Goal: Transaction & Acquisition: Book appointment/travel/reservation

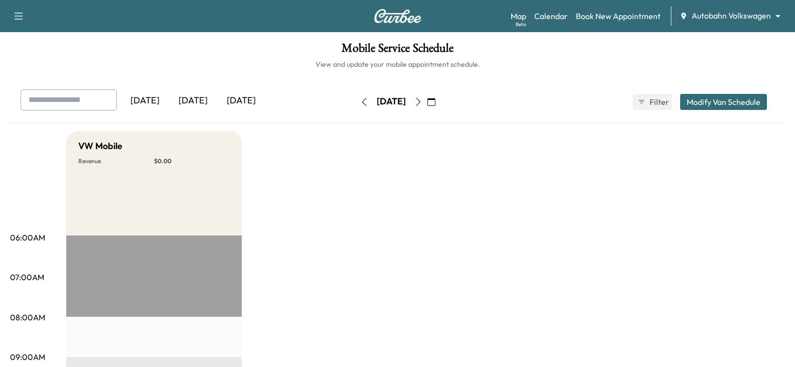
click at [440, 97] on button "button" at bounding box center [431, 102] width 17 height 16
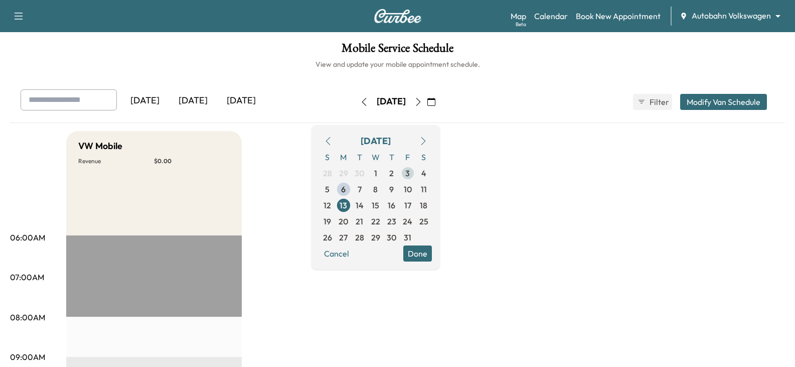
click at [416, 174] on span "3" at bounding box center [408, 173] width 16 height 16
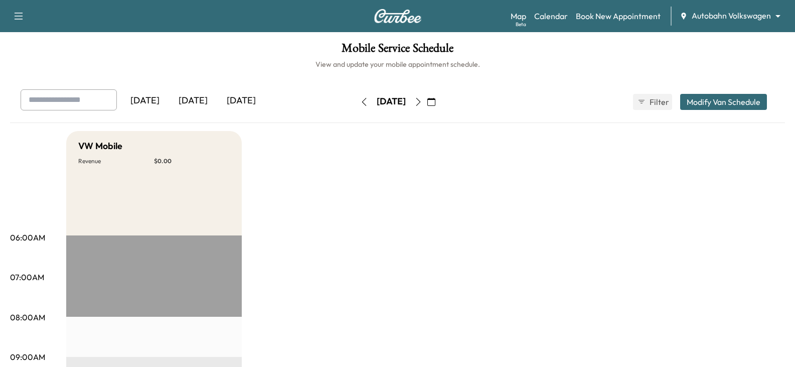
click at [196, 101] on div "[DATE]" at bounding box center [193, 100] width 48 height 23
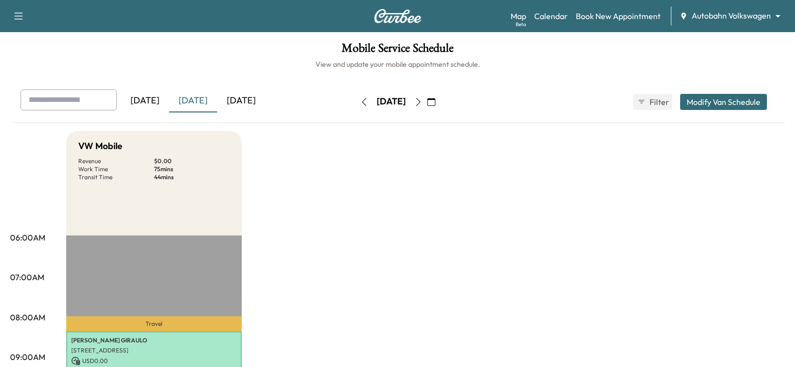
click at [244, 96] on div "[DATE]" at bounding box center [241, 100] width 48 height 23
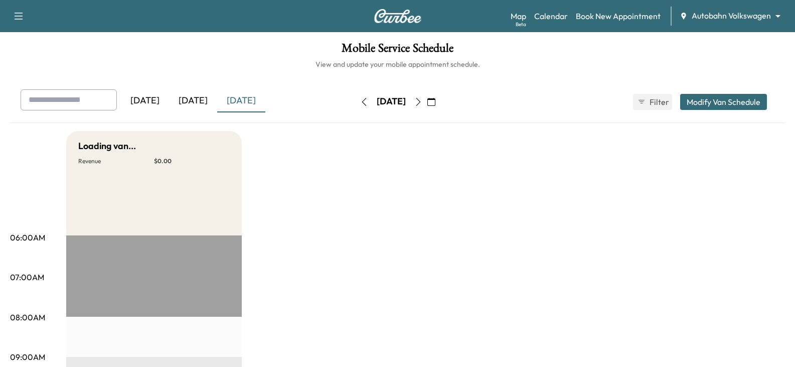
click at [564, 59] on h6 "View and update your mobile appointment schedule." at bounding box center [397, 64] width 775 height 10
click at [604, 15] on link "Book New Appointment" at bounding box center [618, 16] width 85 height 12
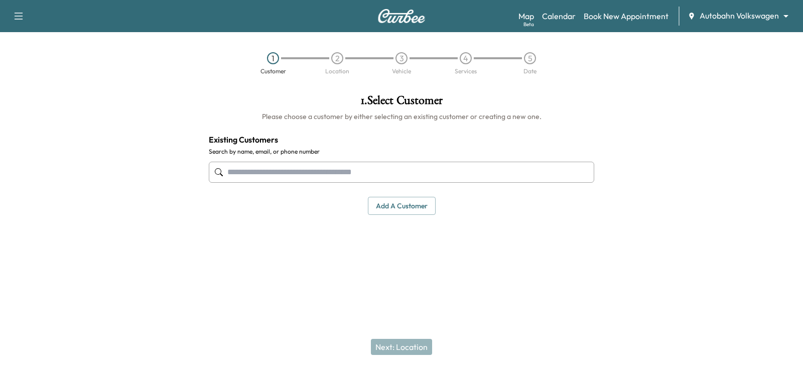
click at [392, 168] on input "text" at bounding box center [401, 172] width 385 height 21
paste input "**********"
type input "**********"
drag, startPoint x: 201, startPoint y: 157, endPoint x: 101, endPoint y: 151, distance: 100.0
click at [101, 151] on div "**********" at bounding box center [401, 178] width 803 height 184
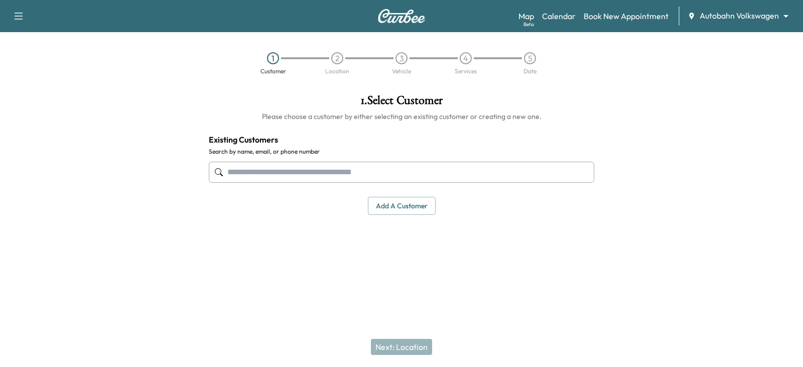
click at [280, 171] on input "text" at bounding box center [401, 172] width 385 height 21
paste input "**********"
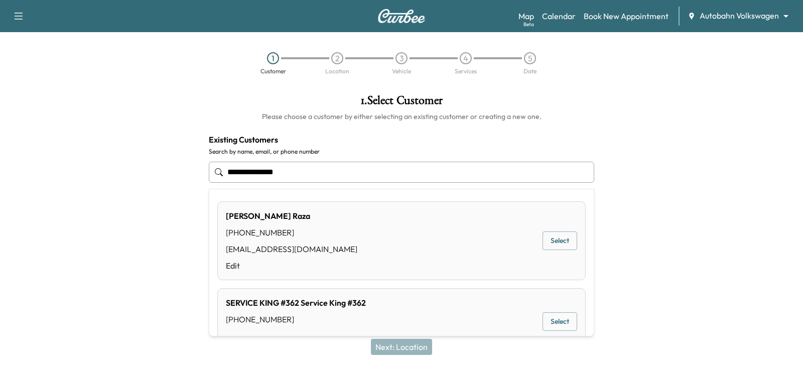
type input "**********"
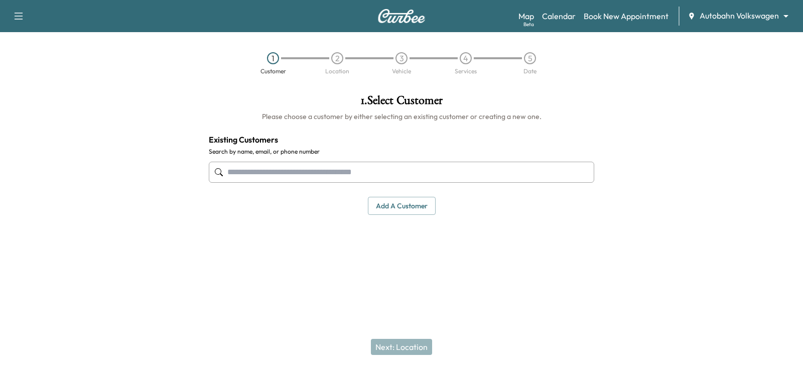
click at [310, 163] on input "text" at bounding box center [401, 172] width 385 height 21
click at [294, 174] on input "text" at bounding box center [401, 172] width 385 height 21
paste input "**********"
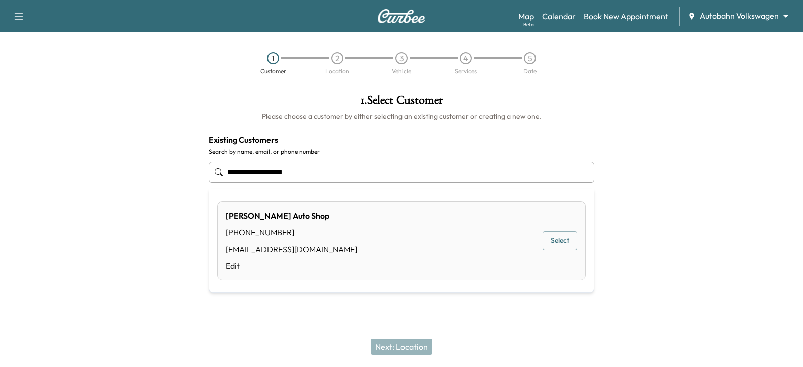
click at [367, 231] on div "[PERSON_NAME] Auto Shop [PHONE_NUMBER] [EMAIL_ADDRESS][DOMAIN_NAME] Edit Select" at bounding box center [401, 240] width 368 height 79
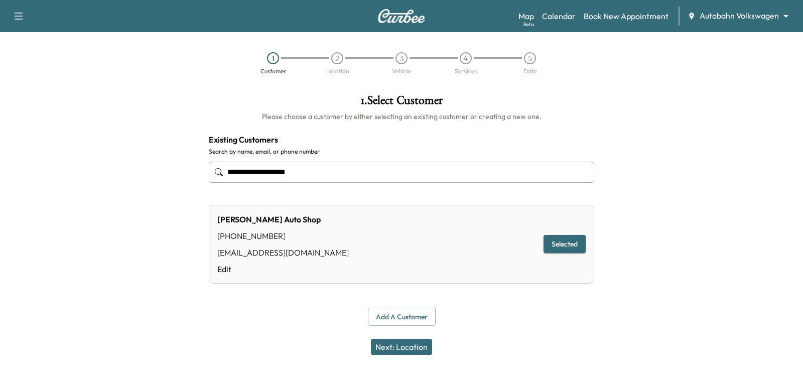
type input "**********"
click at [403, 345] on button "Next: Location" at bounding box center [401, 347] width 61 height 16
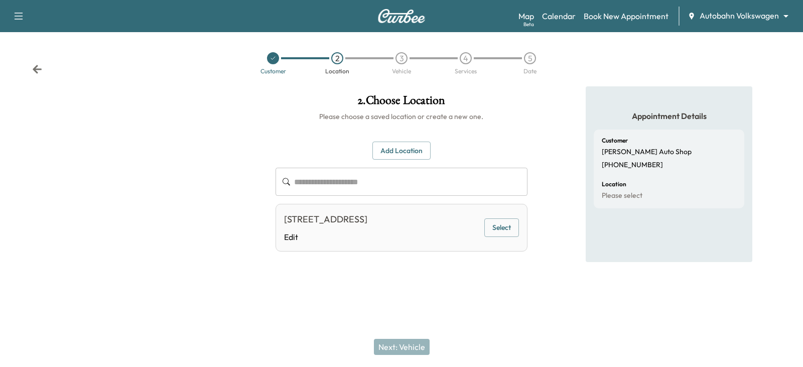
click at [494, 236] on button "Select" at bounding box center [501, 227] width 35 height 19
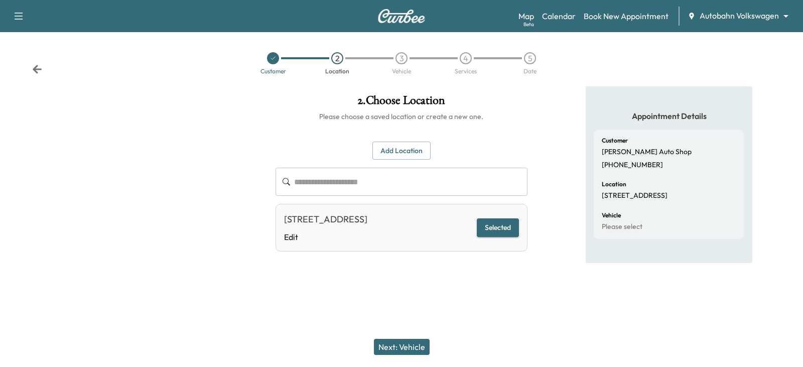
click at [397, 342] on button "Next: Vehicle" at bounding box center [402, 347] width 56 height 16
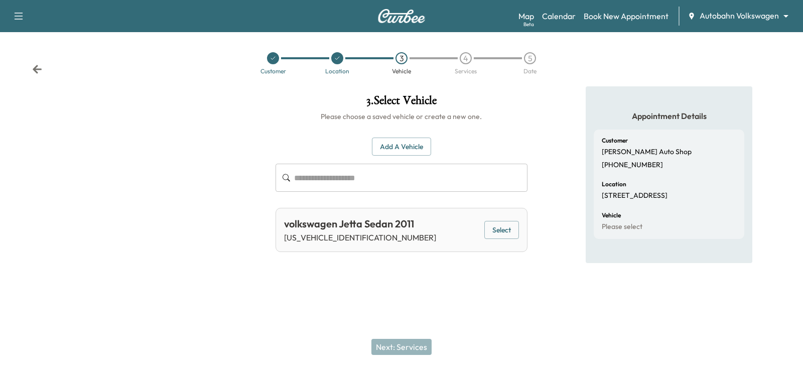
click at [491, 229] on button "Select" at bounding box center [501, 230] width 35 height 19
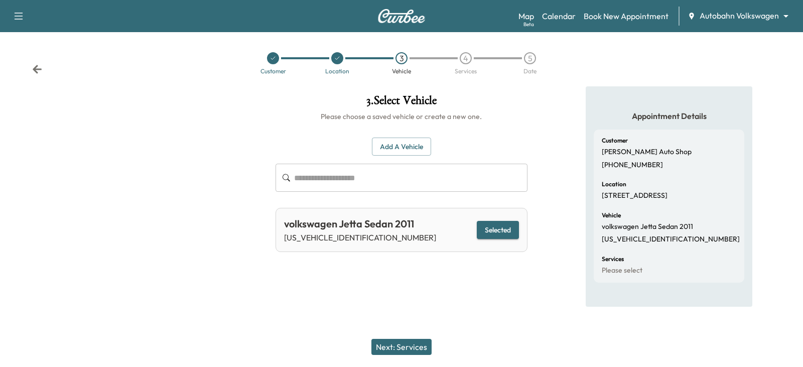
click at [406, 348] on button "Next: Services" at bounding box center [401, 347] width 60 height 16
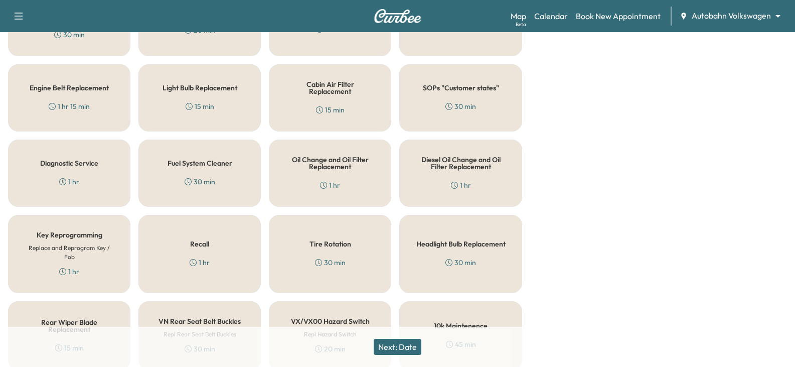
scroll to position [401, 0]
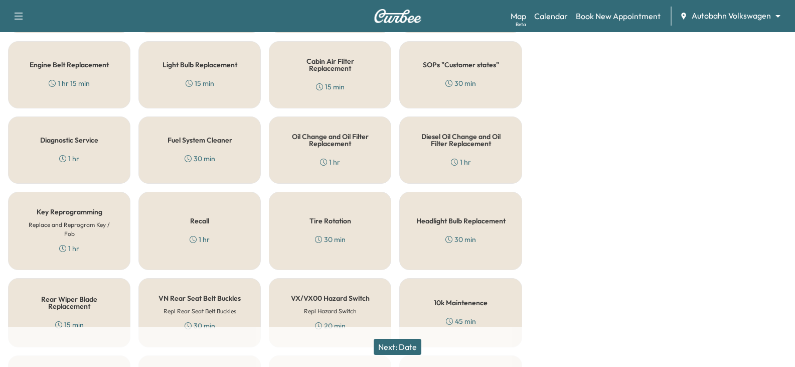
drag, startPoint x: 109, startPoint y: 243, endPoint x: 141, endPoint y: 249, distance: 32.7
click at [109, 243] on div "Key Reprogramming Replace and Reprogram Key / Fob 1 hr" at bounding box center [69, 231] width 122 height 78
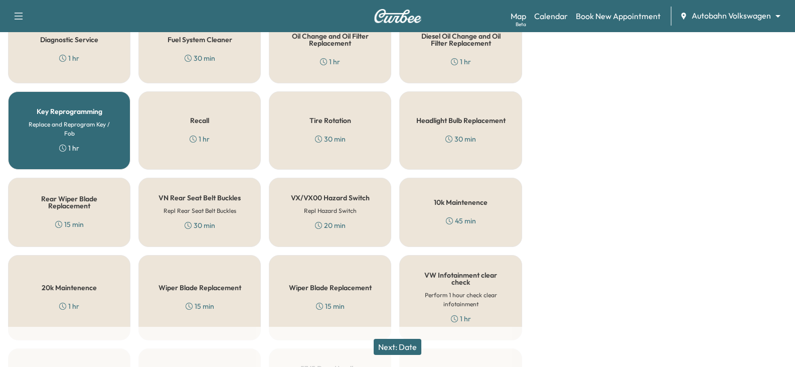
click at [397, 344] on button "Next: Date" at bounding box center [398, 347] width 48 height 16
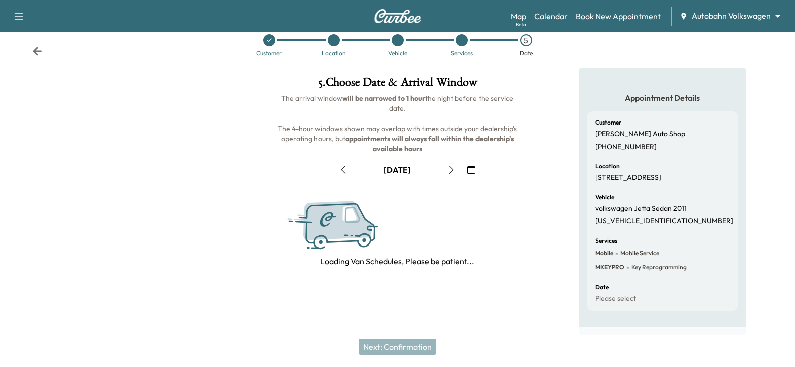
scroll to position [135, 0]
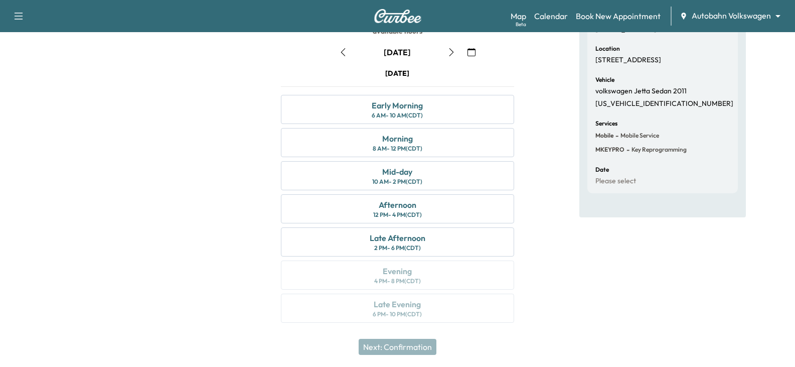
click at [465, 47] on button "button" at bounding box center [471, 52] width 17 height 16
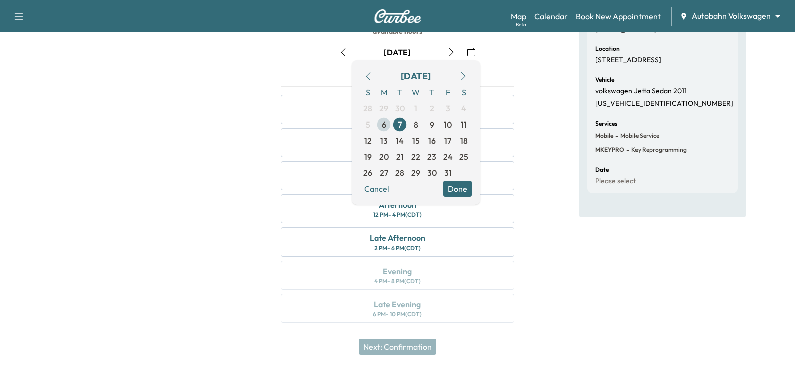
click at [387, 128] on span "6" at bounding box center [384, 124] width 16 height 16
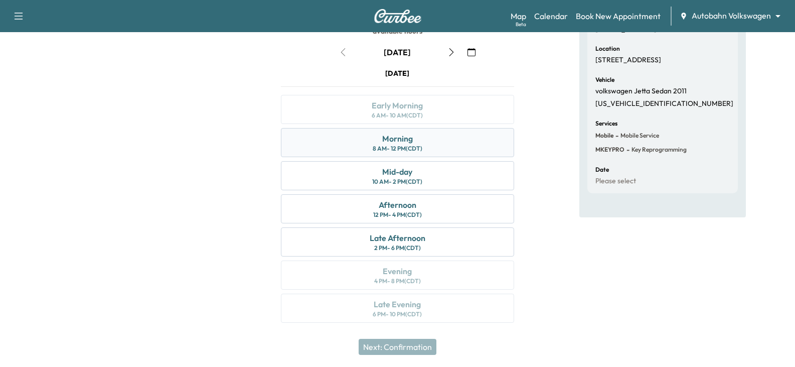
click at [458, 144] on div "Morning 8 AM - 12 PM (CDT)" at bounding box center [397, 142] width 233 height 29
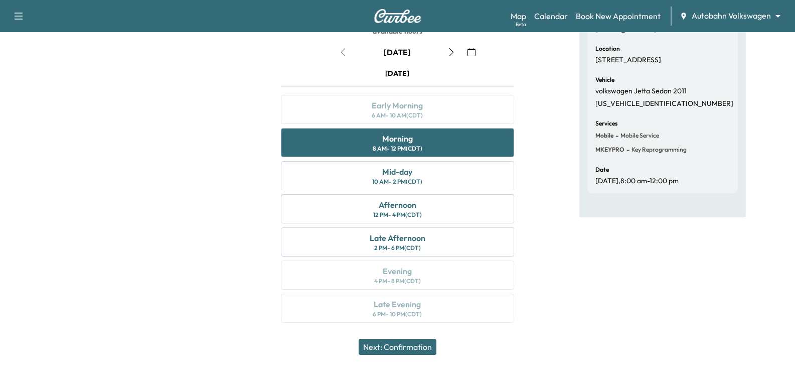
click at [416, 345] on button "Next: Confirmation" at bounding box center [398, 347] width 78 height 16
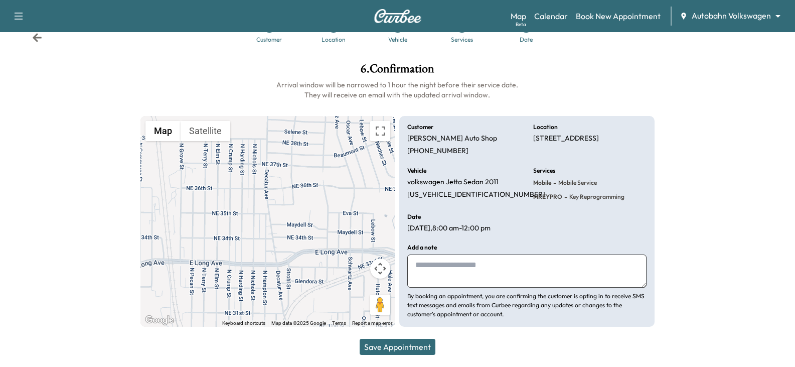
click at [419, 348] on button "Save Appointment" at bounding box center [398, 347] width 76 height 16
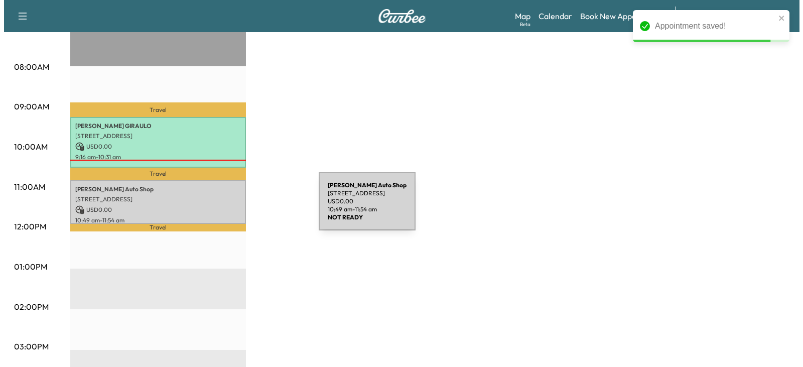
scroll to position [251, 0]
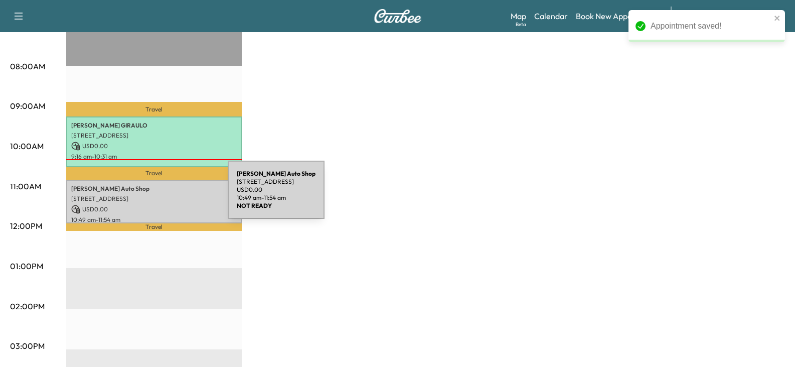
click at [153, 196] on p "[STREET_ADDRESS]" at bounding box center [154, 199] width 166 height 8
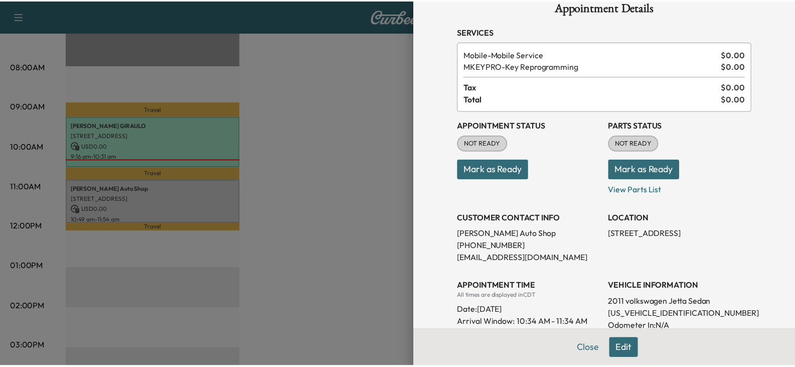
scroll to position [0, 0]
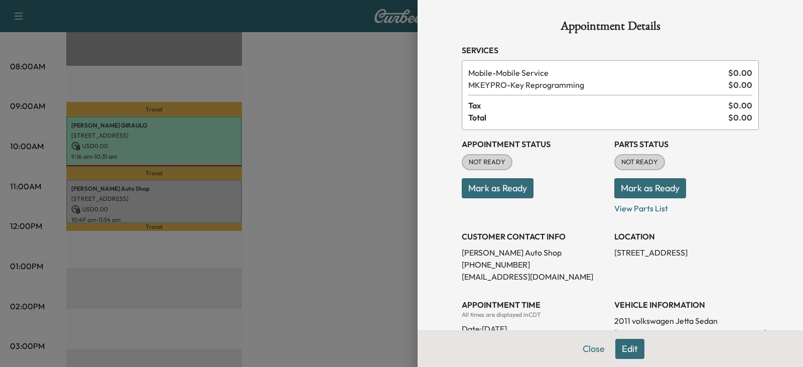
click at [304, 162] on div at bounding box center [401, 183] width 803 height 367
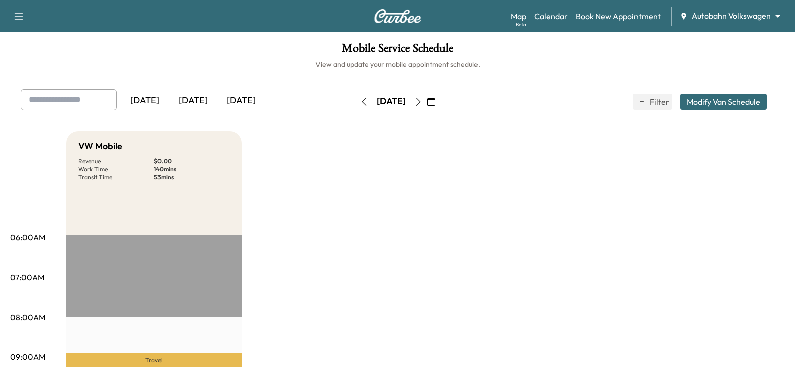
click at [618, 21] on link "Book New Appointment" at bounding box center [618, 16] width 85 height 12
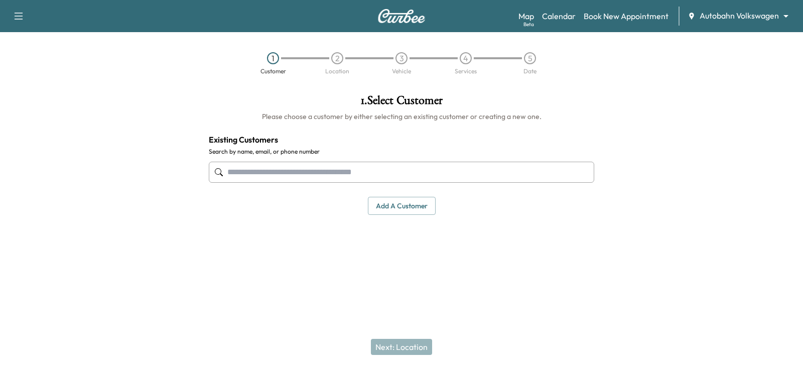
click at [263, 173] on input "text" at bounding box center [401, 172] width 385 height 21
paste input "**********"
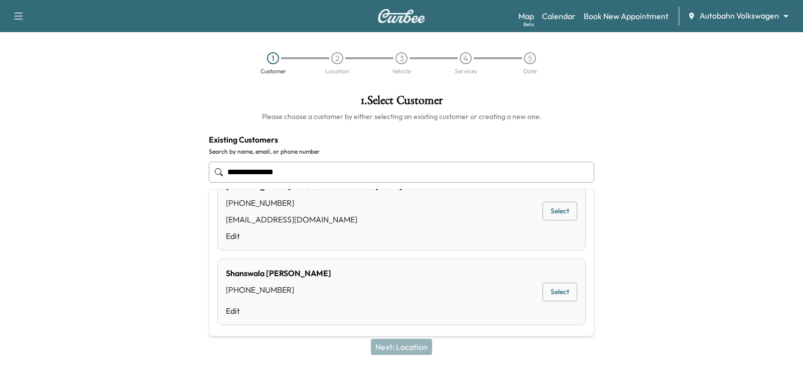
scroll to position [106, 0]
type input "**********"
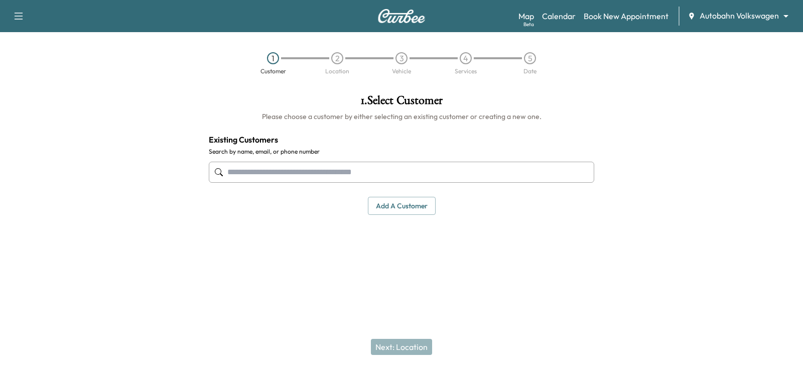
click at [154, 234] on div at bounding box center [100, 178] width 201 height 184
click at [301, 168] on input "text" at bounding box center [401, 172] width 385 height 21
paste input "**********"
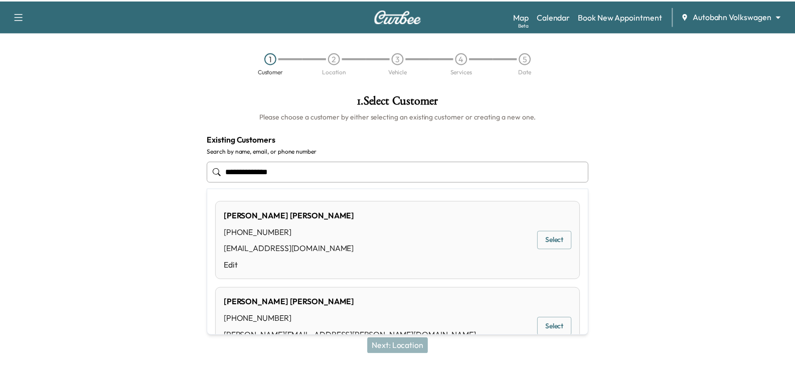
scroll to position [43, 0]
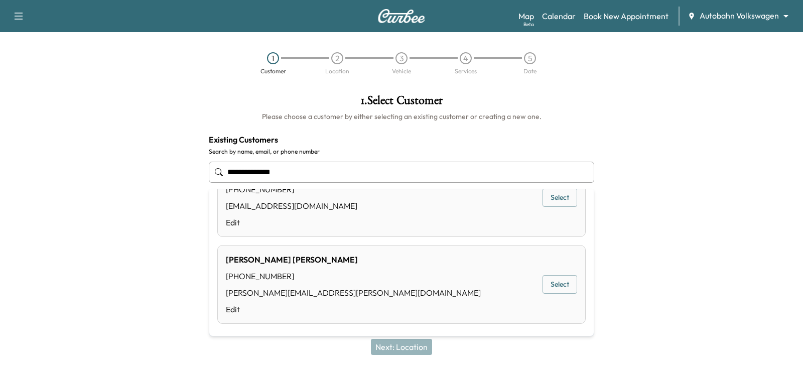
click at [373, 273] on div "[PERSON_NAME] [PHONE_NUMBER] [PERSON_NAME][EMAIL_ADDRESS][PERSON_NAME][DOMAIN_N…" at bounding box center [401, 284] width 368 height 79
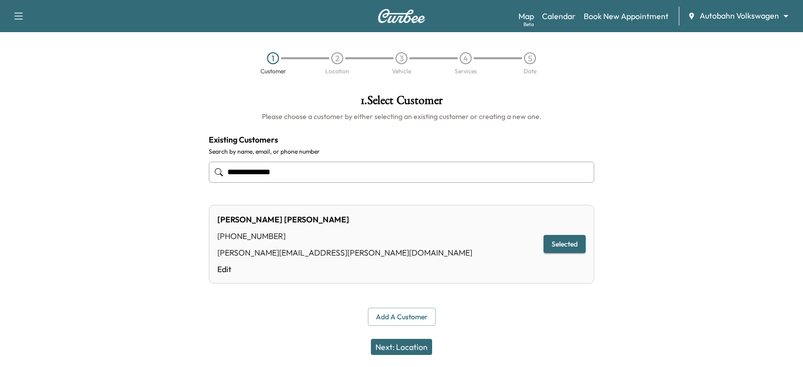
type input "**********"
click at [427, 347] on button "Next: Location" at bounding box center [401, 347] width 61 height 16
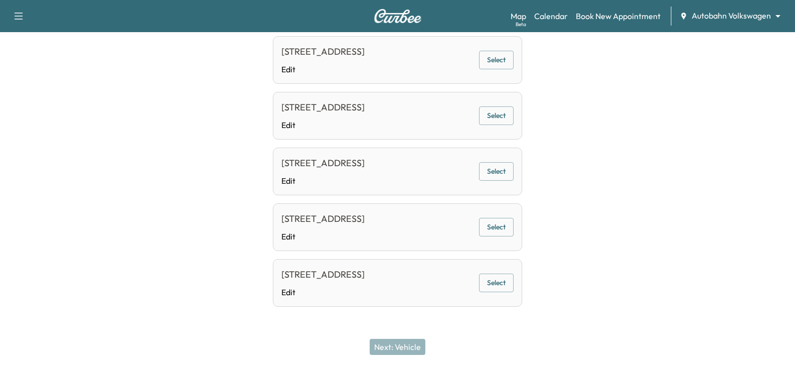
scroll to position [698, 0]
click at [494, 284] on button "Select" at bounding box center [496, 282] width 35 height 19
click at [514, 339] on div "Next: Vehicle" at bounding box center [397, 347] width 795 height 40
click at [409, 352] on button "Next: Vehicle" at bounding box center [398, 347] width 56 height 16
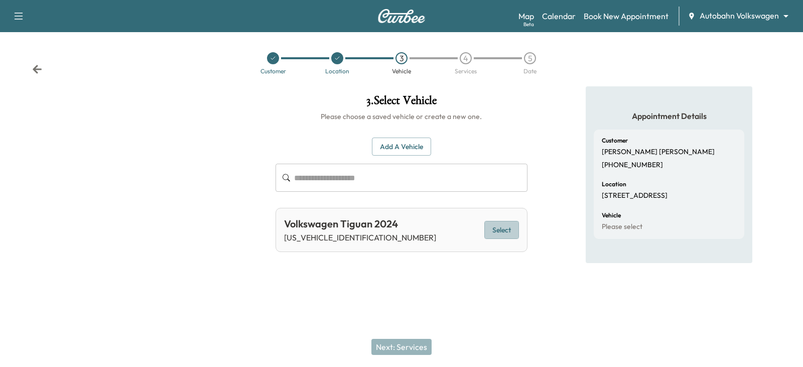
click at [496, 225] on button "Select" at bounding box center [501, 230] width 35 height 19
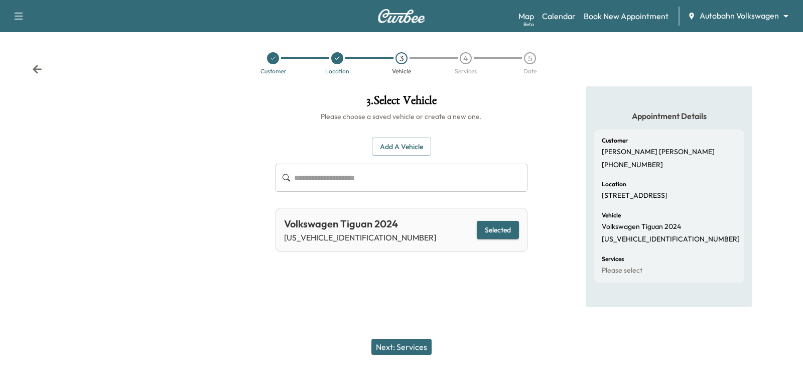
drag, startPoint x: 452, startPoint y: 315, endPoint x: 424, endPoint y: 338, distance: 36.0
click at [451, 316] on div "Support Log Out Map Beta Calendar Book New Appointment Autobahn Volkswagen ****…" at bounding box center [401, 183] width 803 height 367
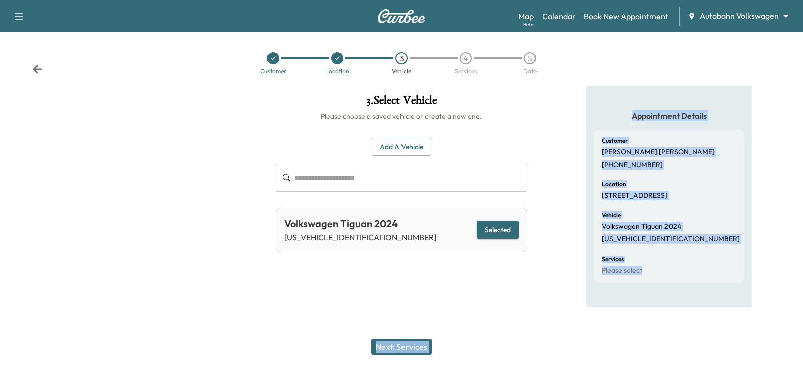
click at [421, 341] on button "Next: Services" at bounding box center [401, 347] width 60 height 16
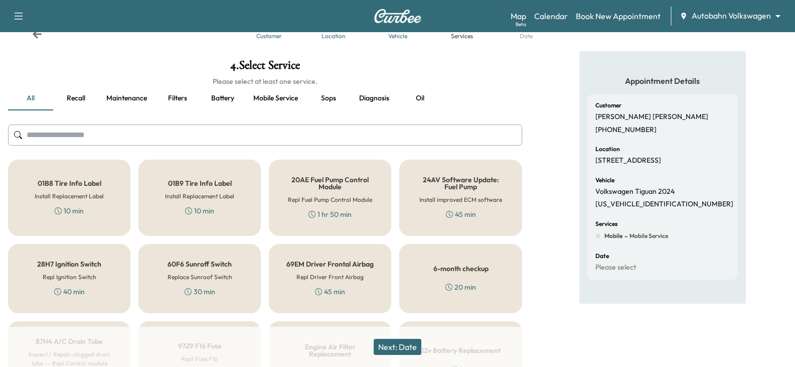
scroll to position [50, 0]
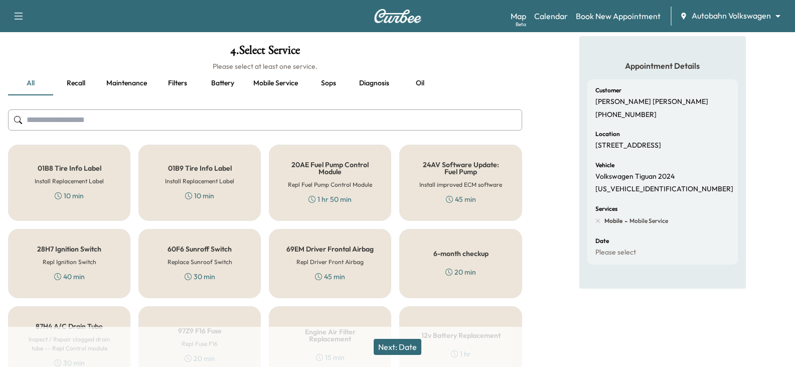
click at [418, 77] on button "Oil" at bounding box center [419, 83] width 45 height 24
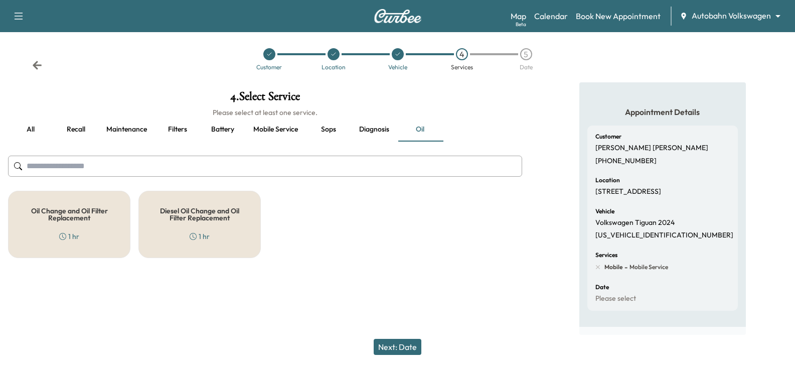
scroll to position [13, 0]
click at [306, 196] on div "Oil Change and Oil Filter Replacement 1 hr Diesel Oil Change and Oil Filter Rep…" at bounding box center [265, 224] width 514 height 67
drag, startPoint x: 110, startPoint y: 218, endPoint x: 409, endPoint y: 204, distance: 299.3
click at [114, 218] on div "Oil Change and Oil Filter Replacement 1 hr" at bounding box center [69, 224] width 122 height 67
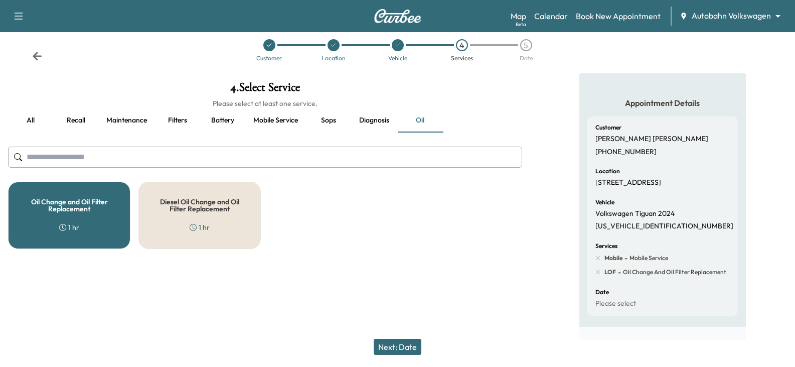
click at [421, 204] on div "Oil Change and Oil Filter Replacement 1 hr Diesel Oil Change and Oil Filter Rep…" at bounding box center [265, 215] width 514 height 67
click at [423, 207] on div "Oil Change and Oil Filter Replacement 1 hr Diesel Oil Change and Oil Filter Rep…" at bounding box center [265, 215] width 514 height 67
click at [414, 351] on button "Next: Date" at bounding box center [398, 347] width 48 height 16
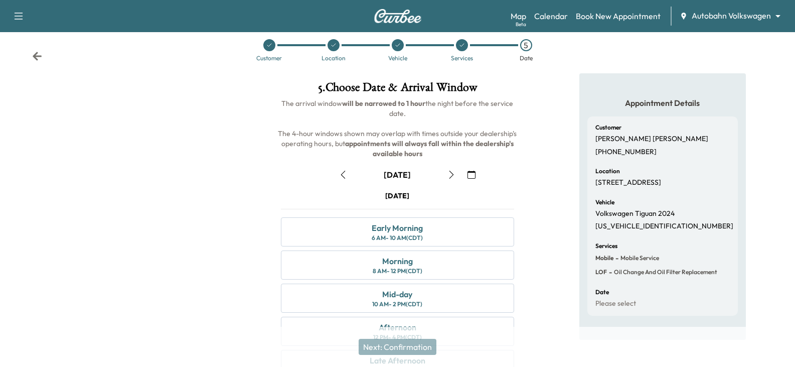
click at [449, 174] on icon "button" at bounding box center [452, 175] width 8 height 8
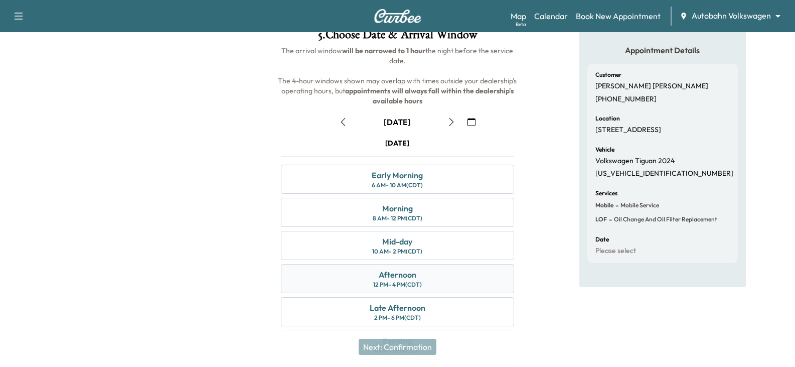
scroll to position [113, 0]
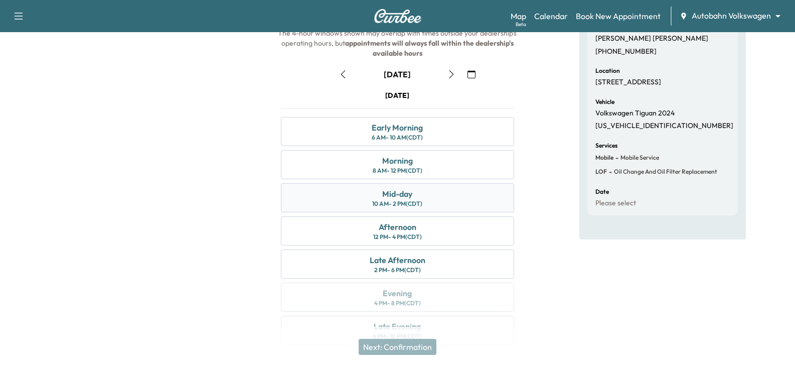
click at [436, 202] on div "Mid-day 10 AM - 2 PM (CDT)" at bounding box center [397, 197] width 233 height 29
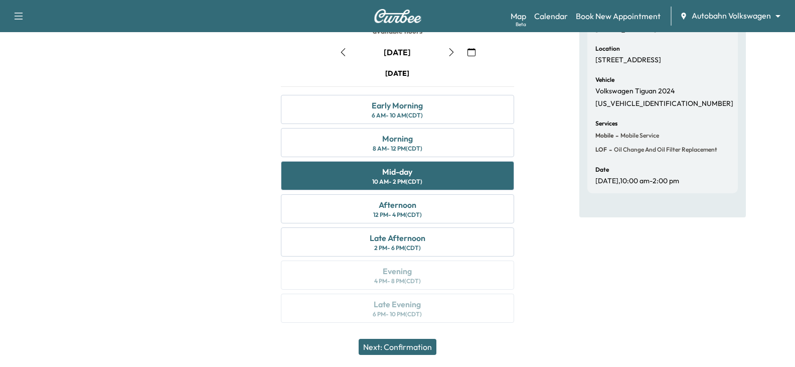
click at [430, 349] on button "Next: Confirmation" at bounding box center [398, 347] width 78 height 16
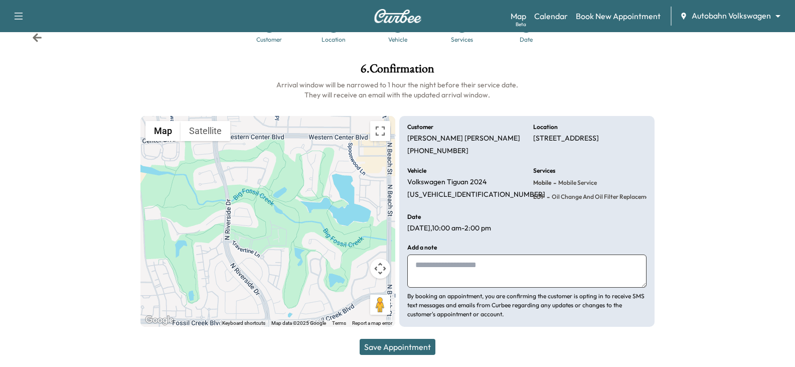
click at [412, 349] on button "Save Appointment" at bounding box center [398, 347] width 76 height 16
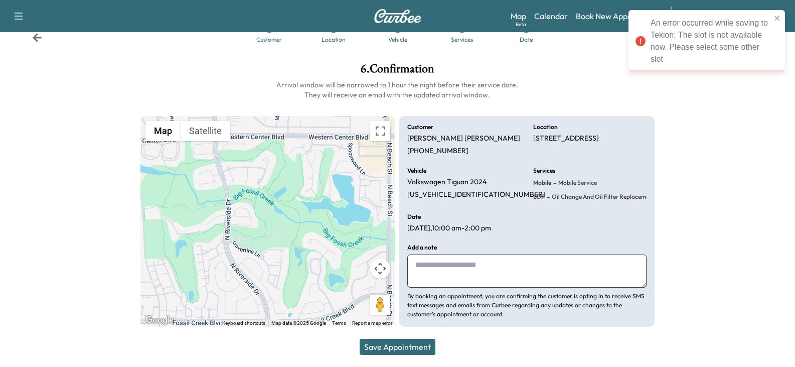
click at [679, 52] on div "An error occurred while saving to Tekion: The slot is not available now. Please…" at bounding box center [711, 41] width 120 height 48
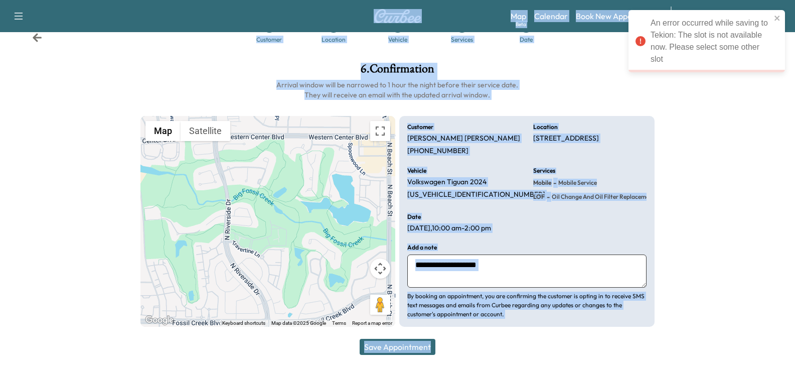
drag, startPoint x: 744, startPoint y: 64, endPoint x: 743, endPoint y: 83, distance: 19.1
click at [743, 83] on div "An error occurred while saving to Tekion: The slot is not available now. Please…" at bounding box center [397, 151] width 795 height 367
click at [743, 83] on div at bounding box center [729, 195] width 132 height 280
